Goal: Information Seeking & Learning: Learn about a topic

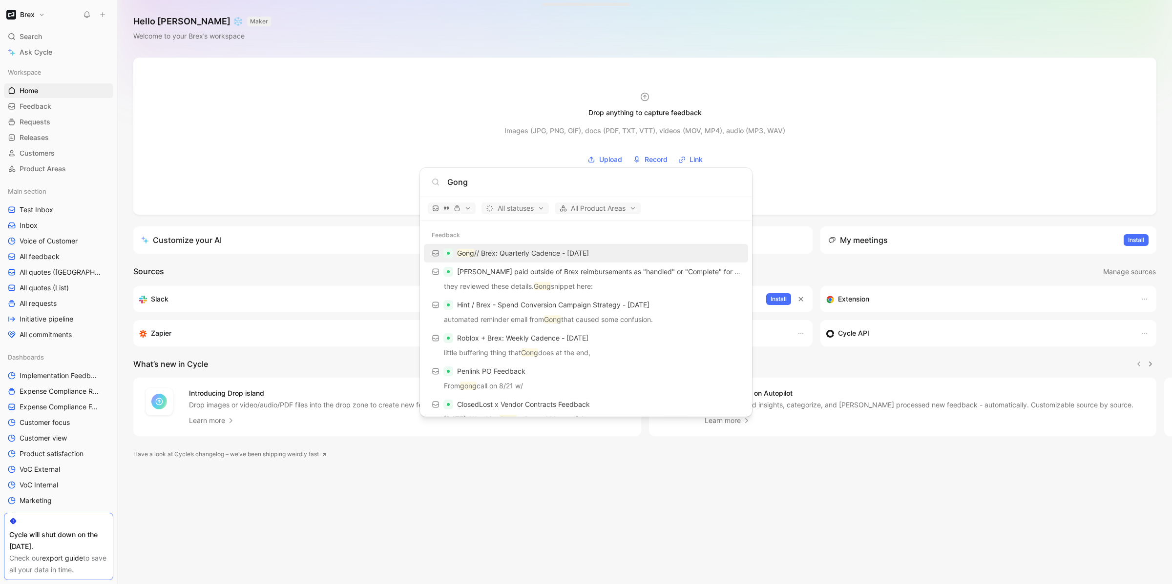
type input "Gong"
click at [510, 258] on p "Gong // Brex: Quarterly Cadence - [DATE]" at bounding box center [523, 253] width 132 height 12
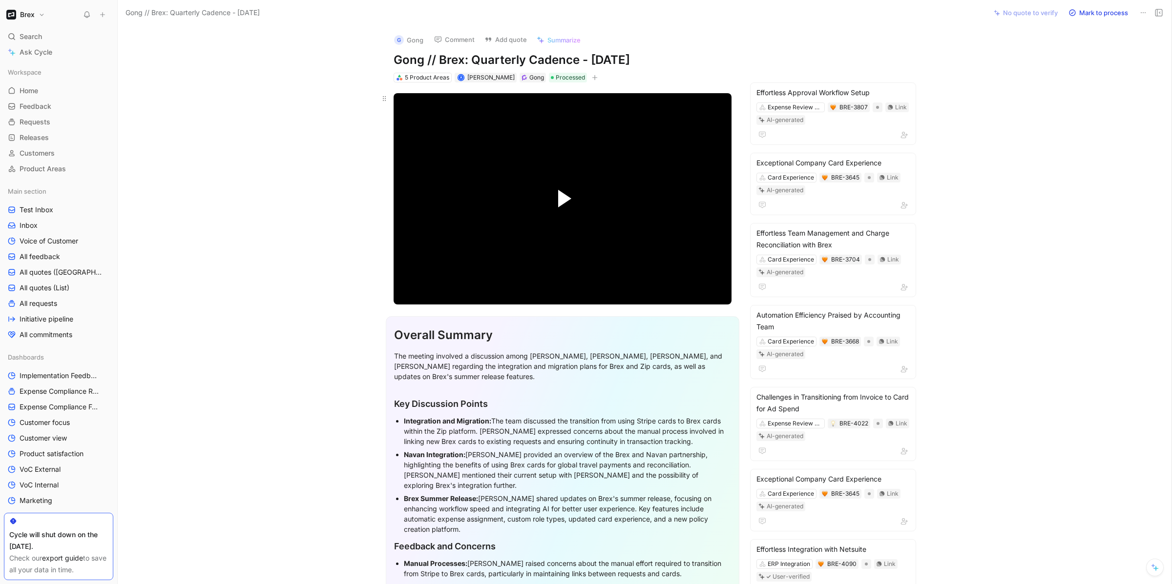
click at [559, 191] on span "Video Player" at bounding box center [564, 199] width 13 height 18
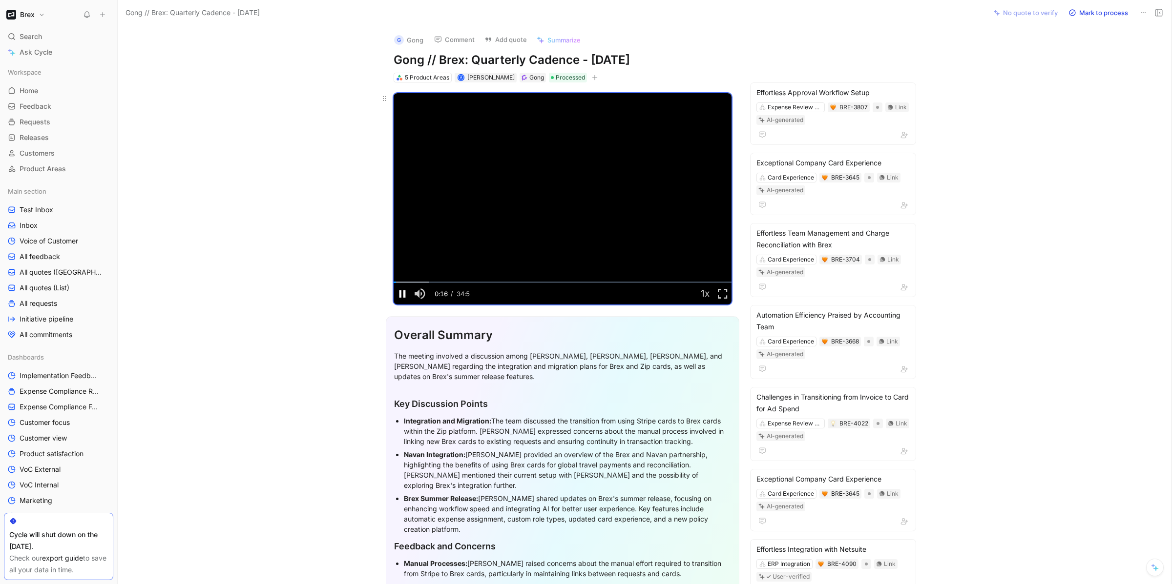
click at [400, 294] on span "Video Player" at bounding box center [402, 294] width 18 height 0
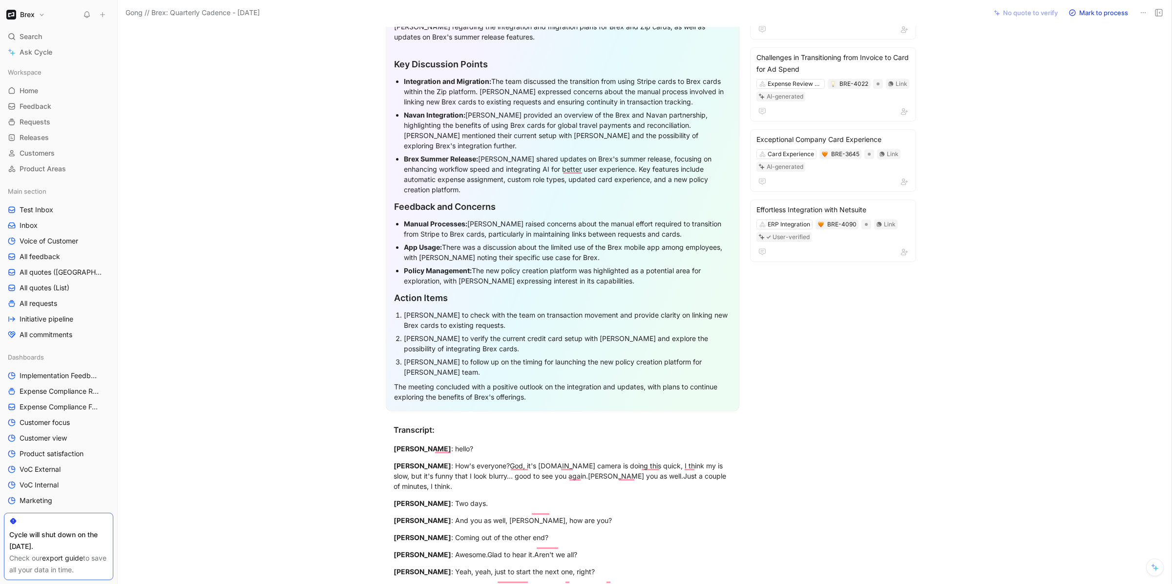
scroll to position [242, 0]
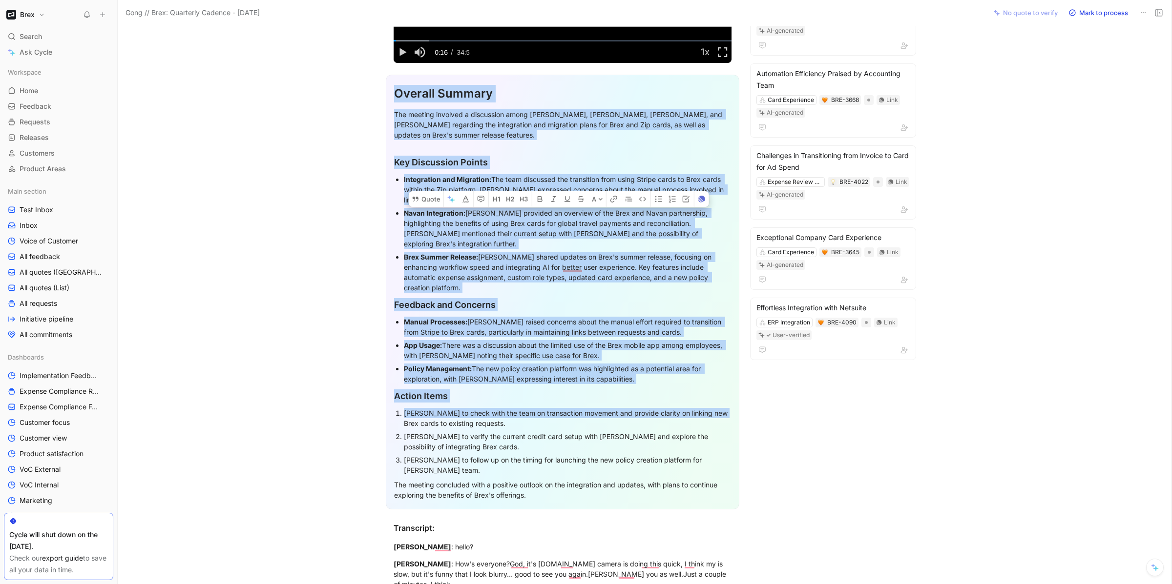
drag, startPoint x: 394, startPoint y: 99, endPoint x: 400, endPoint y: 427, distance: 328.1
click at [400, 427] on div "Overall Summary The meeting involved a discussion among [PERSON_NAME], [PERSON_…" at bounding box center [562, 292] width 353 height 435
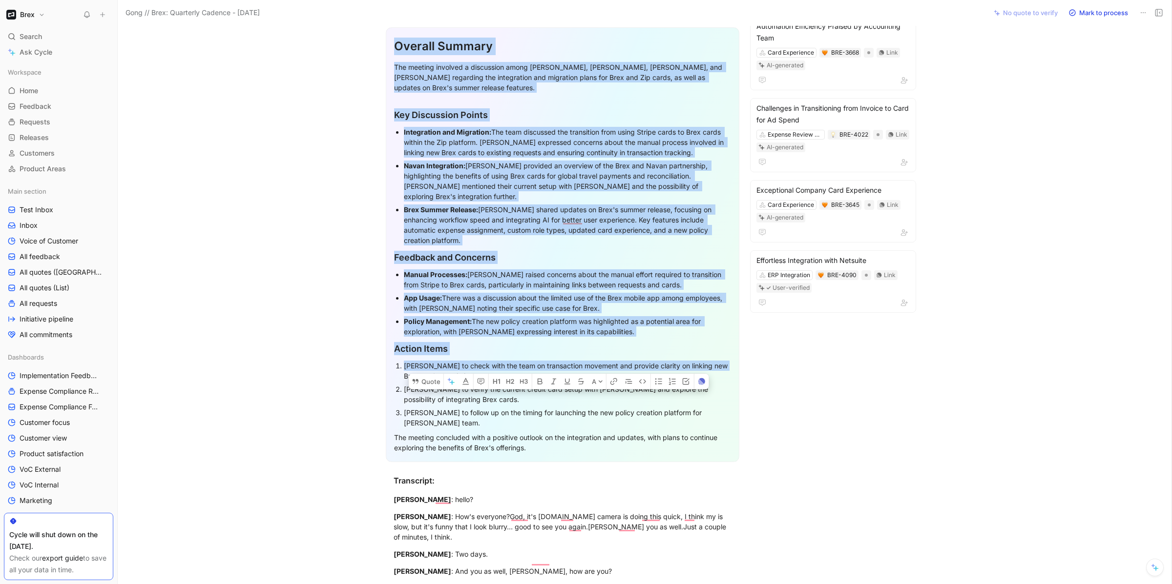
scroll to position [289, 0]
